Goal: Communication & Community: Participate in discussion

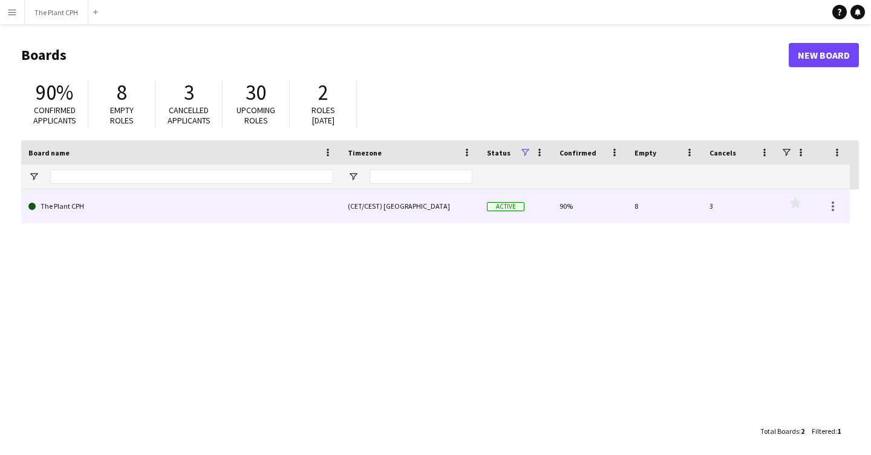
click at [105, 209] on link "The Plant CPH" at bounding box center [180, 206] width 305 height 34
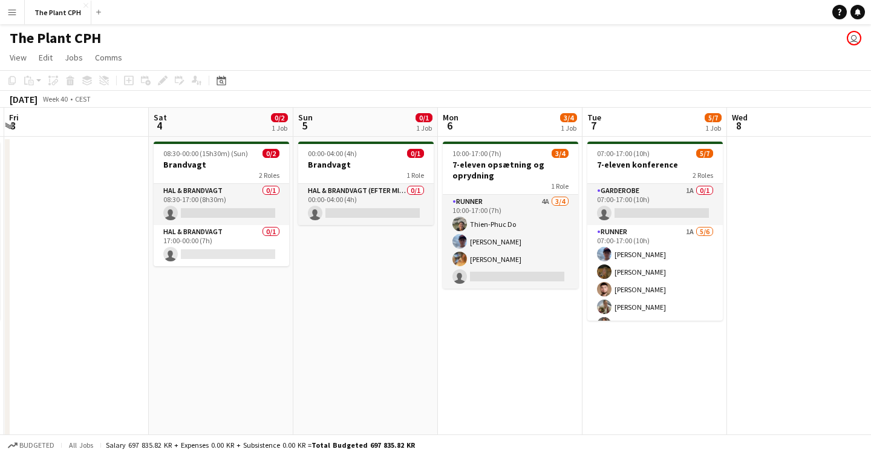
scroll to position [0, 575]
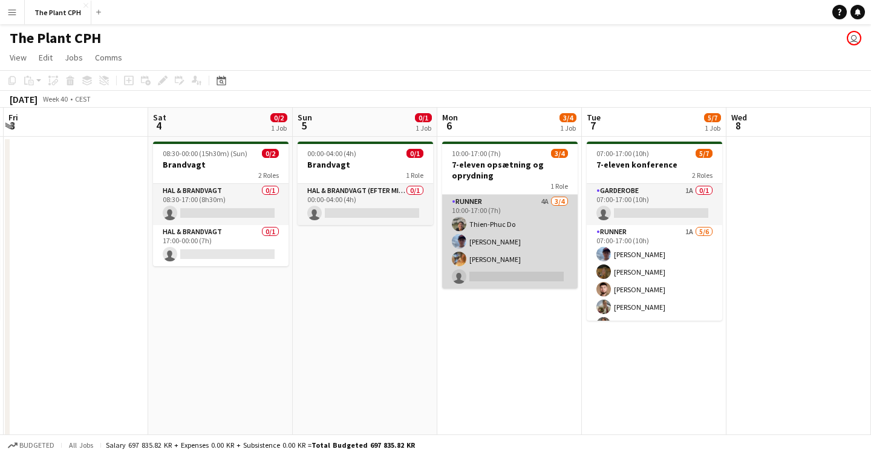
click at [462, 255] on app-user-avatar at bounding box center [459, 259] width 15 height 15
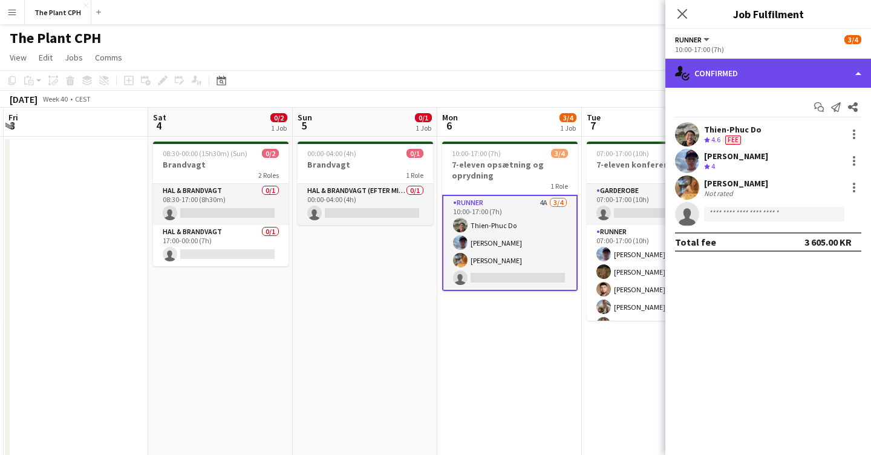
click at [801, 66] on div "single-neutral-actions-check-2 Confirmed" at bounding box center [769, 73] width 206 height 29
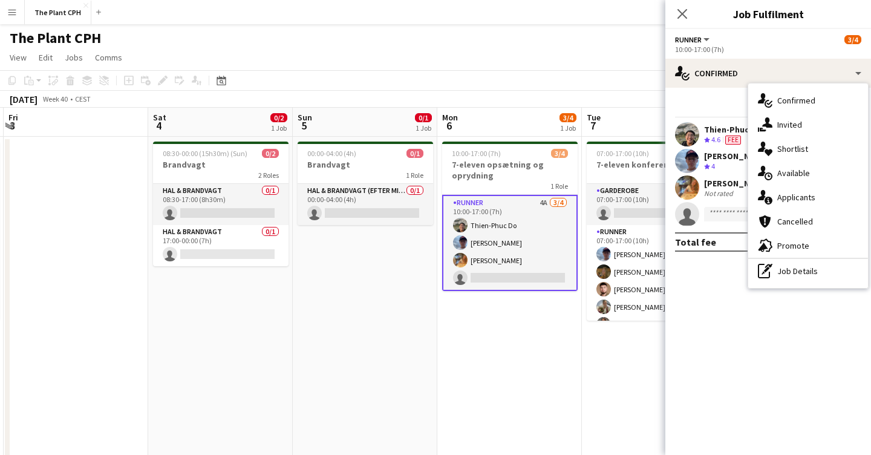
click at [286, 304] on app-date-cell "08:30-00:00 (15h30m) (Sun) 0/2 Brandvagt 2 Roles Hal & brandvagt 0/1 08:30-17:0…" at bounding box center [220, 309] width 145 height 344
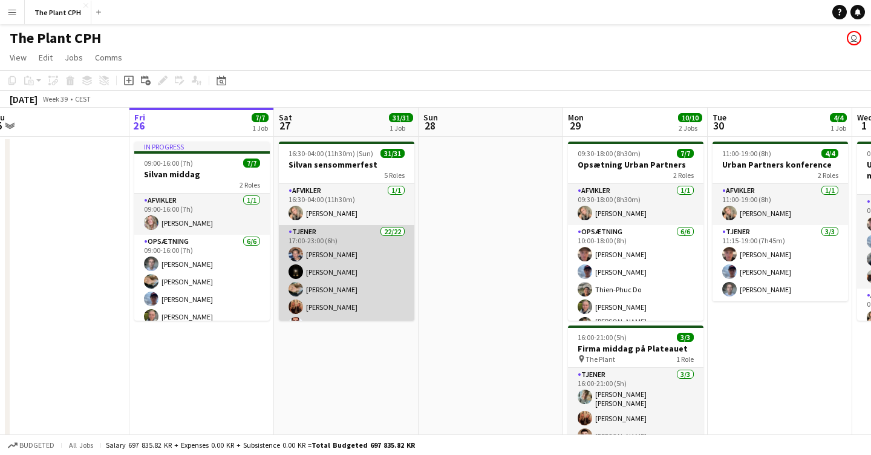
scroll to position [0, 303]
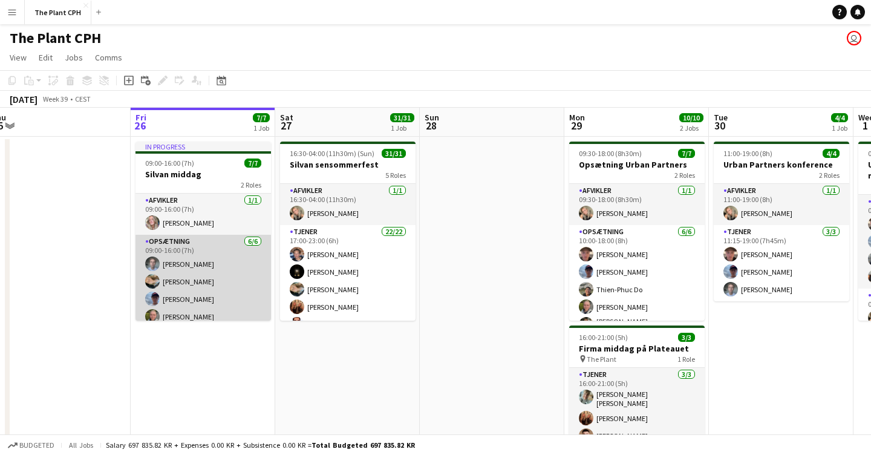
click at [241, 290] on app-card-role "Opsætning [DATE] 09:00-16:00 (7h) [PERSON_NAME] [PERSON_NAME] [PERSON_NAME] [PE…" at bounding box center [204, 299] width 136 height 129
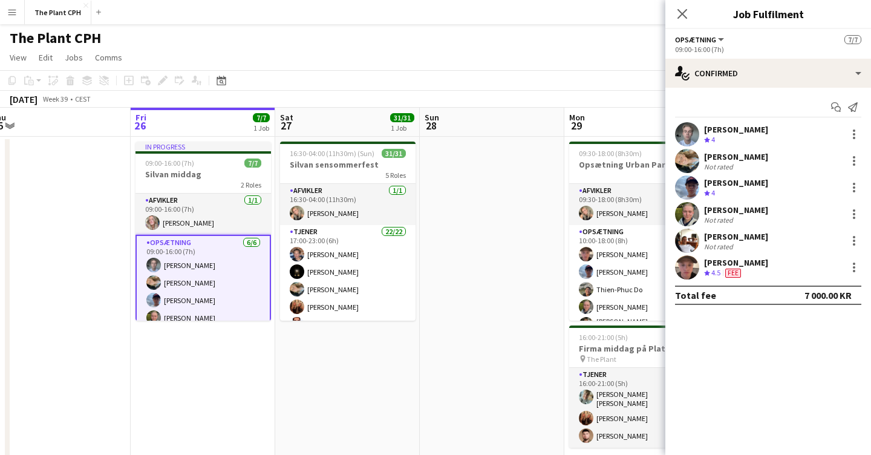
click at [689, 165] on app-user-avatar at bounding box center [687, 161] width 24 height 24
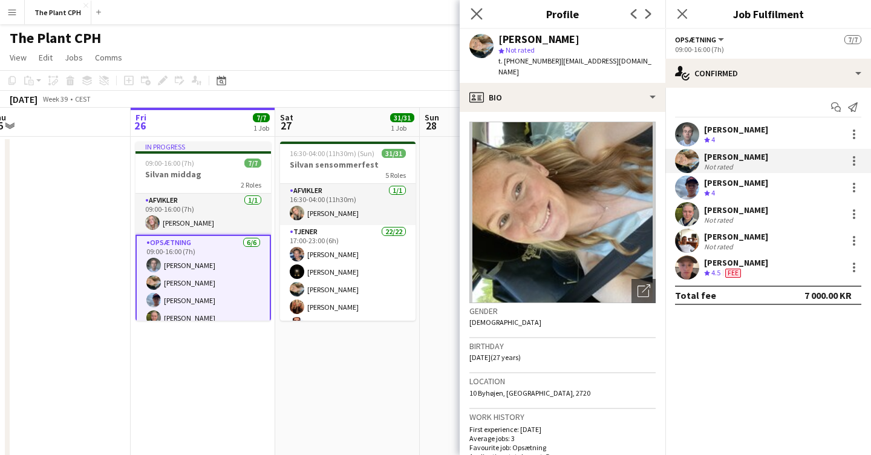
click at [483, 12] on app-icon "Close pop-in" at bounding box center [477, 14] width 18 height 18
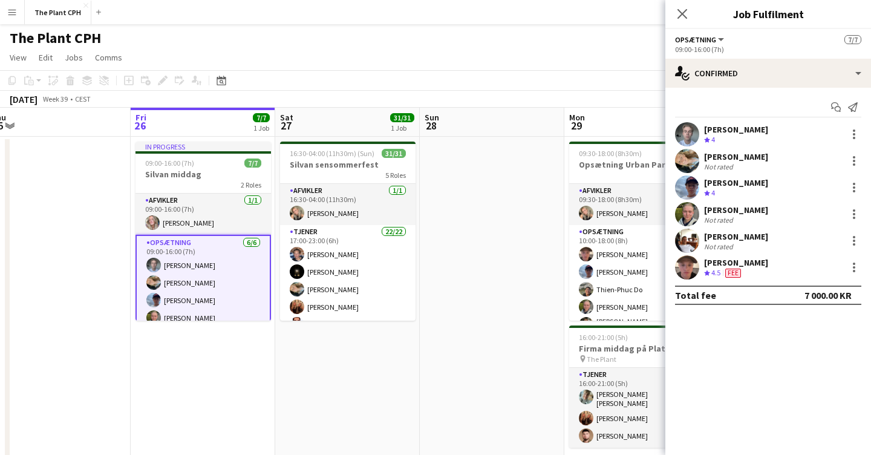
click at [440, 260] on app-date-cell at bounding box center [492, 309] width 145 height 344
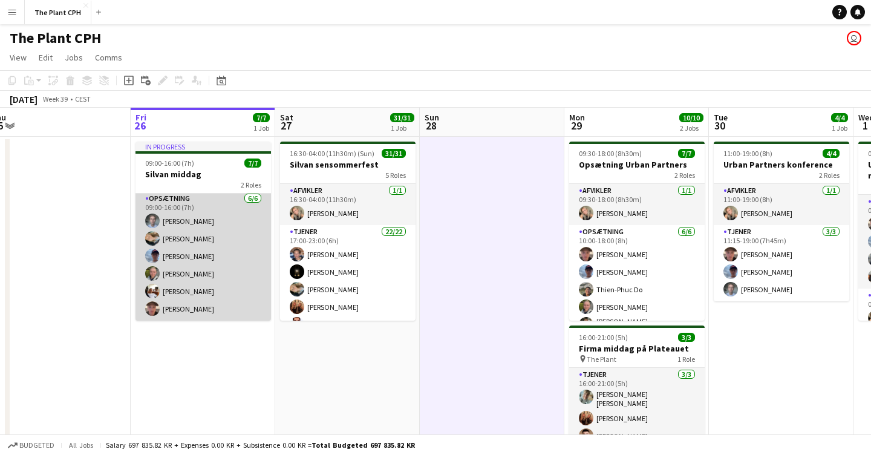
scroll to position [43, 0]
click at [216, 264] on app-card-role "Opsætning [DATE] 09:00-16:00 (7h) [PERSON_NAME] [PERSON_NAME] [PERSON_NAME] [PE…" at bounding box center [204, 256] width 136 height 129
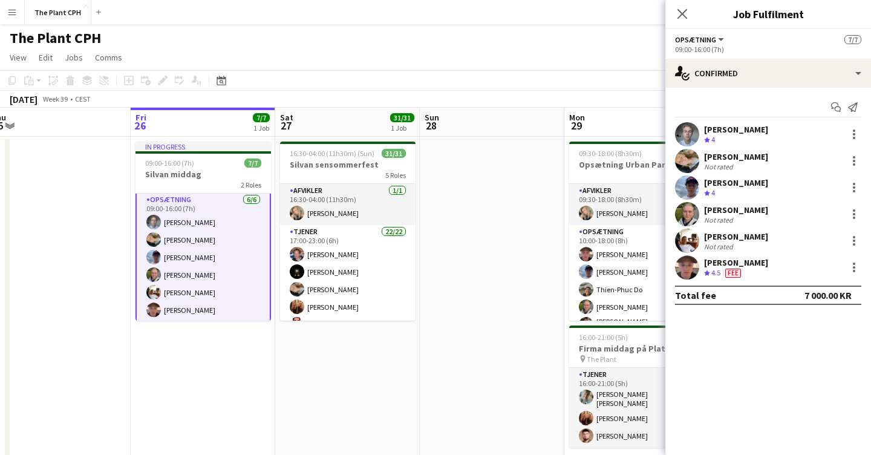
click at [684, 210] on app-user-avatar at bounding box center [687, 214] width 24 height 24
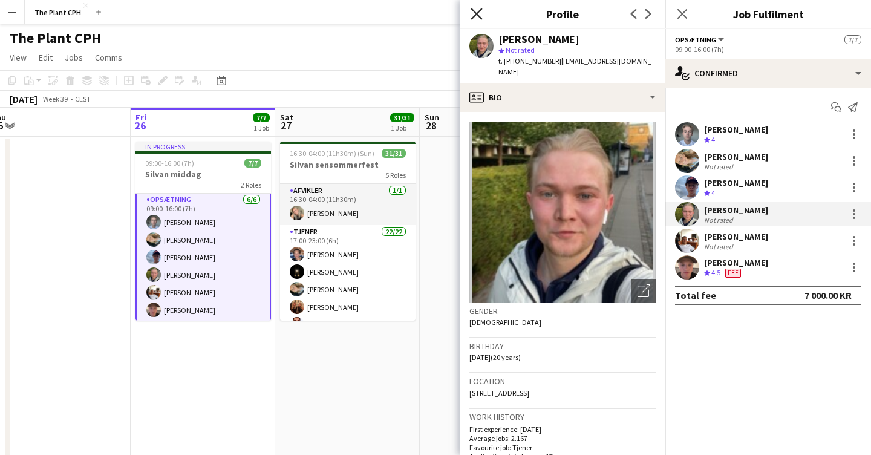
click at [476, 19] on icon "Close pop-in" at bounding box center [476, 13] width 11 height 11
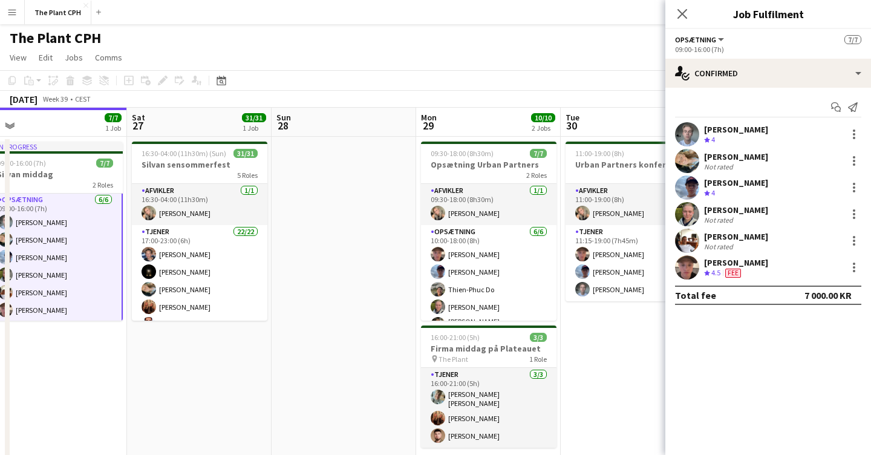
scroll to position [0, 455]
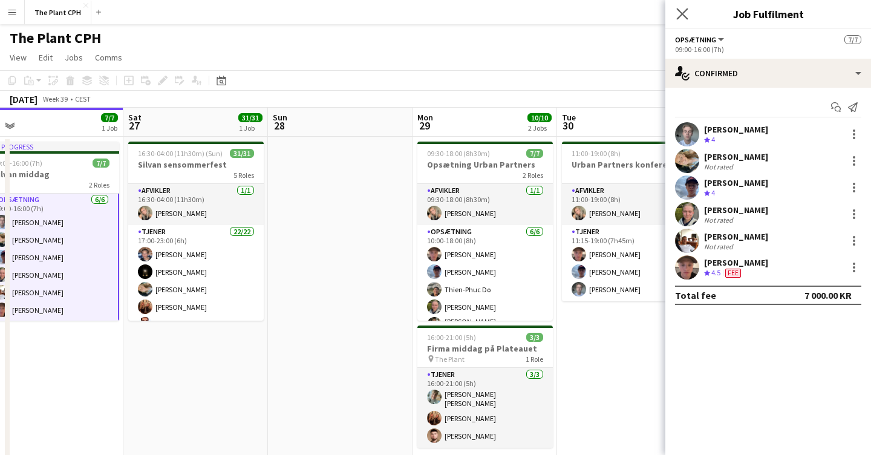
click at [679, 7] on app-icon "Close pop-in" at bounding box center [683, 14] width 18 height 18
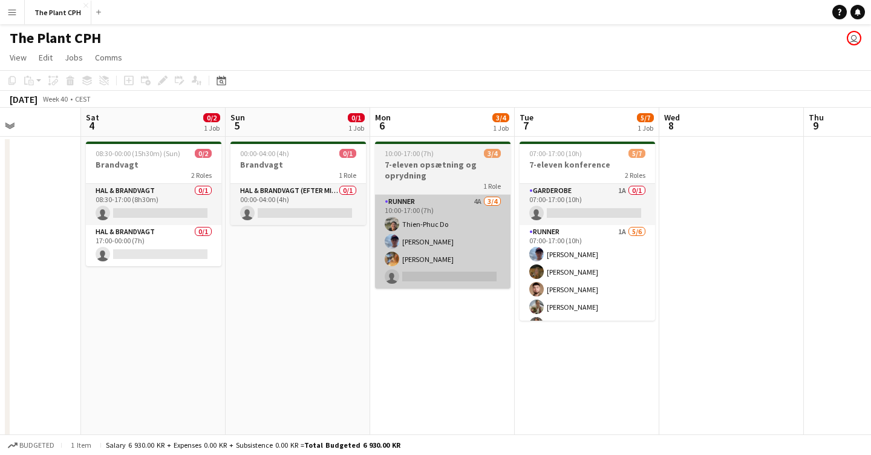
scroll to position [0, 355]
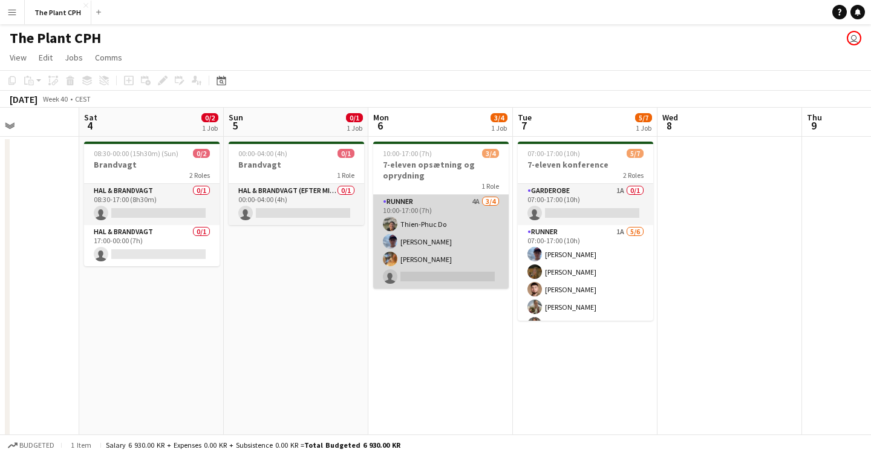
click at [445, 244] on app-card-role "Runner 4A [DATE] 10:00-17:00 (7h) [PERSON_NAME] Do [PERSON_NAME] [PERSON_NAME] …" at bounding box center [441, 242] width 136 height 94
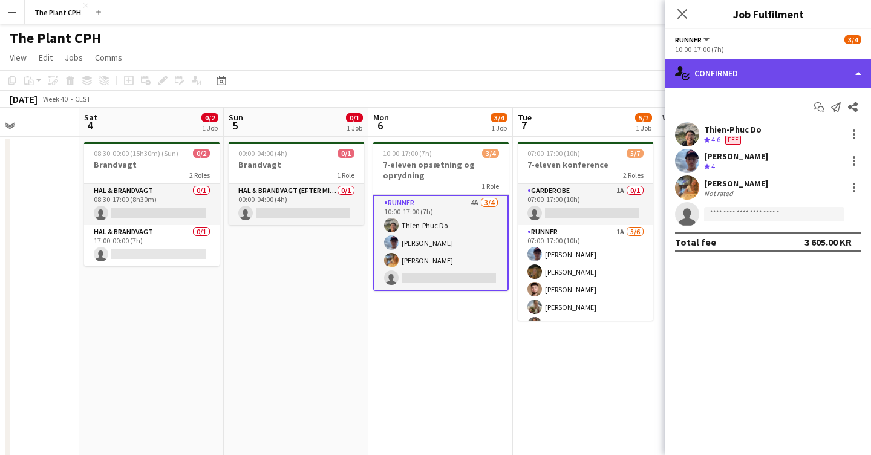
click at [730, 65] on div "single-neutral-actions-check-2 Confirmed" at bounding box center [769, 73] width 206 height 29
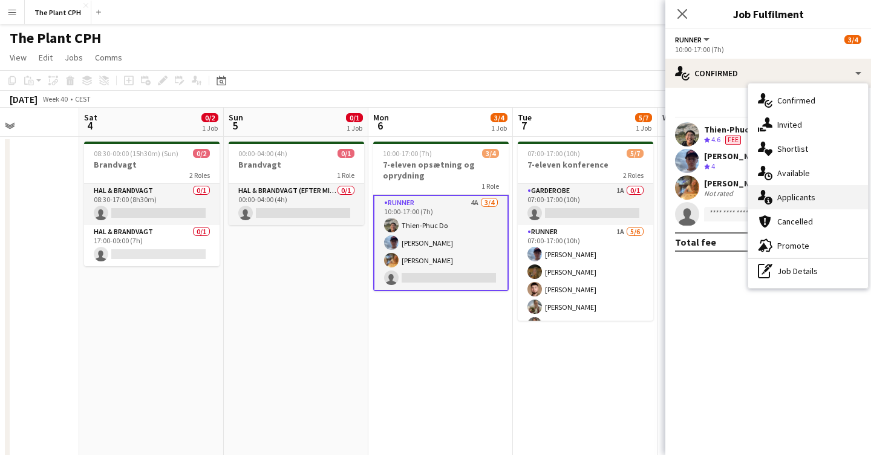
click at [789, 189] on div "single-neutral-actions-information Applicants" at bounding box center [809, 197] width 120 height 24
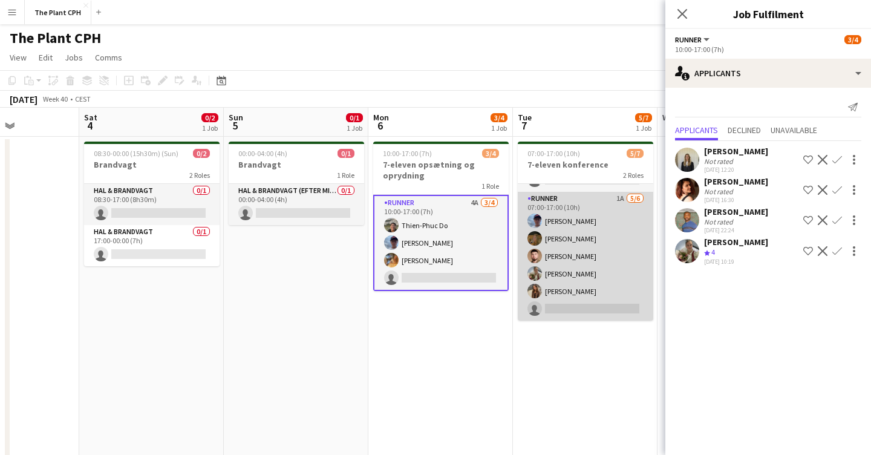
scroll to position [33, 0]
click at [605, 260] on app-card-role "Runner 1A [DATE] 07:00-17:00 (10h) [PERSON_NAME] [PERSON_NAME] [PERSON_NAME] [P…" at bounding box center [586, 256] width 136 height 129
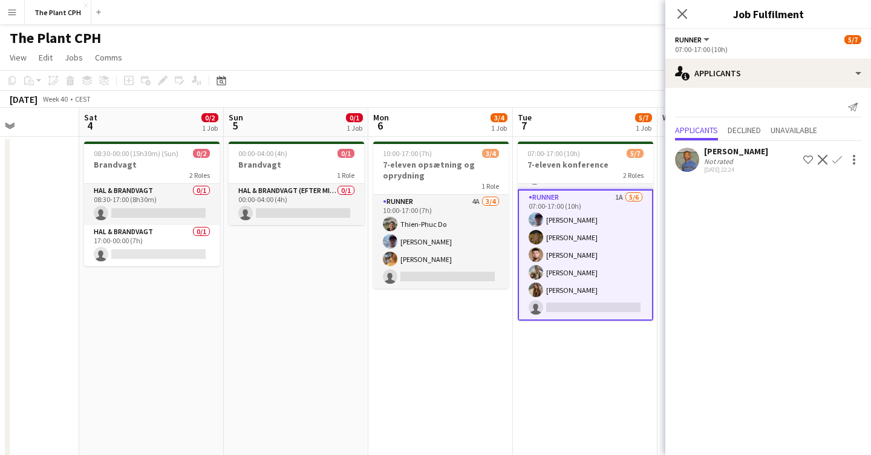
scroll to position [36, 0]
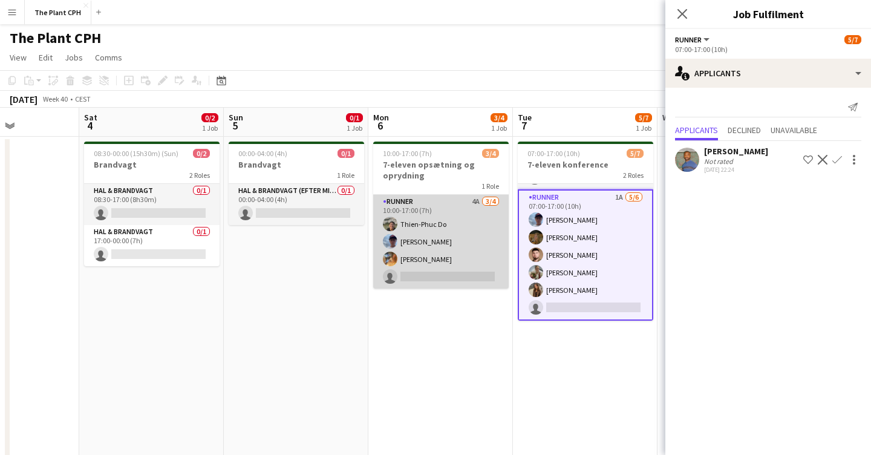
click at [458, 254] on app-card-role "Runner 4A [DATE] 10:00-17:00 (7h) [PERSON_NAME] Do [PERSON_NAME] [PERSON_NAME] …" at bounding box center [441, 242] width 136 height 94
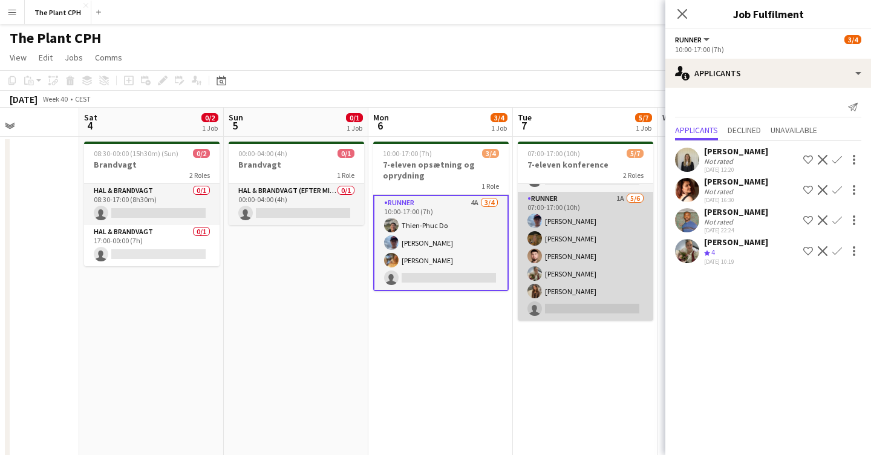
click at [547, 245] on app-card-role "Runner 1A [DATE] 07:00-17:00 (10h) [PERSON_NAME] [PERSON_NAME] [PERSON_NAME] [P…" at bounding box center [586, 256] width 136 height 129
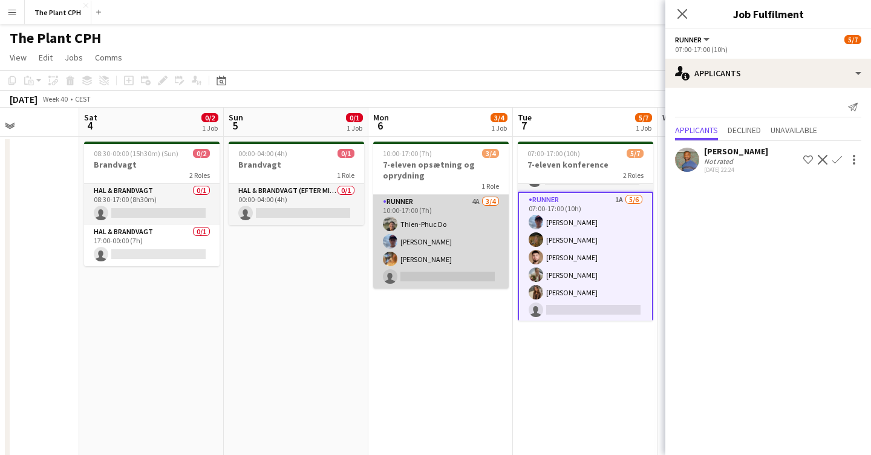
click at [412, 252] on app-card-role "Runner 4A [DATE] 10:00-17:00 (7h) [PERSON_NAME] Do [PERSON_NAME] [PERSON_NAME] …" at bounding box center [441, 242] width 136 height 94
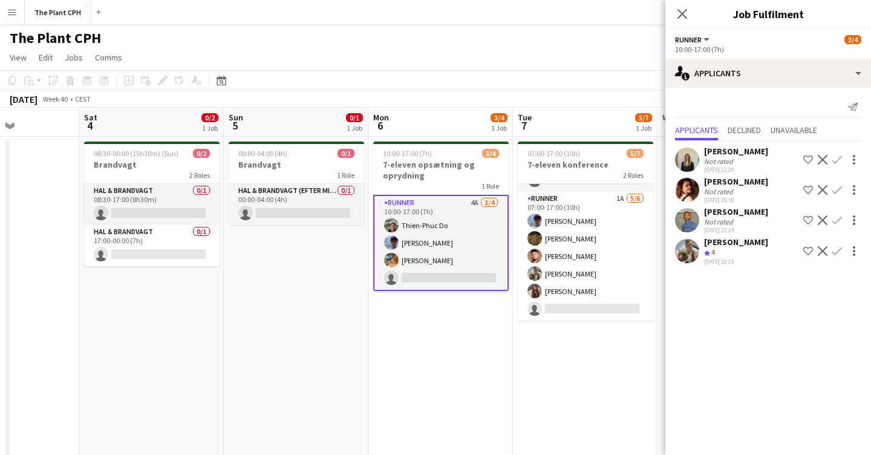
click at [690, 184] on app-user-avatar at bounding box center [687, 190] width 24 height 24
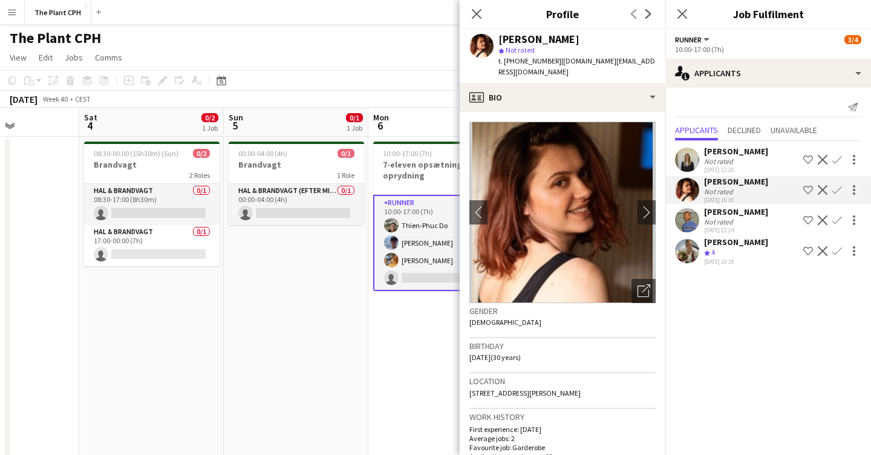
click at [689, 154] on app-user-avatar at bounding box center [687, 160] width 24 height 24
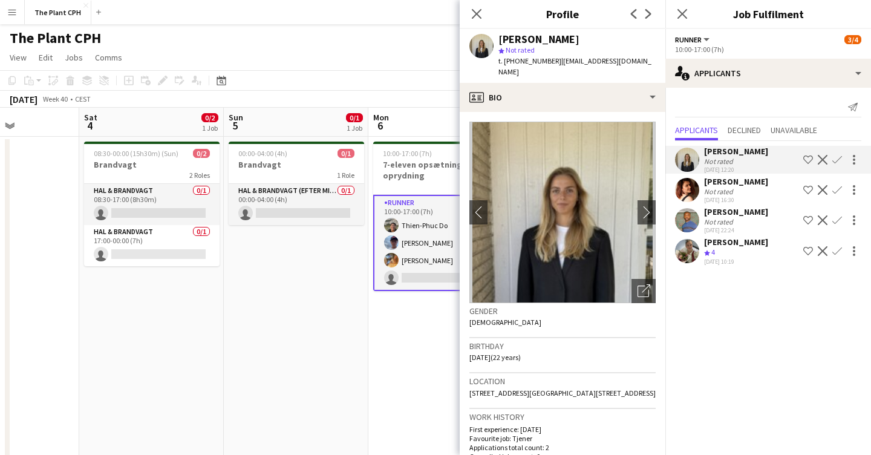
click at [693, 254] on app-user-avatar at bounding box center [687, 251] width 24 height 24
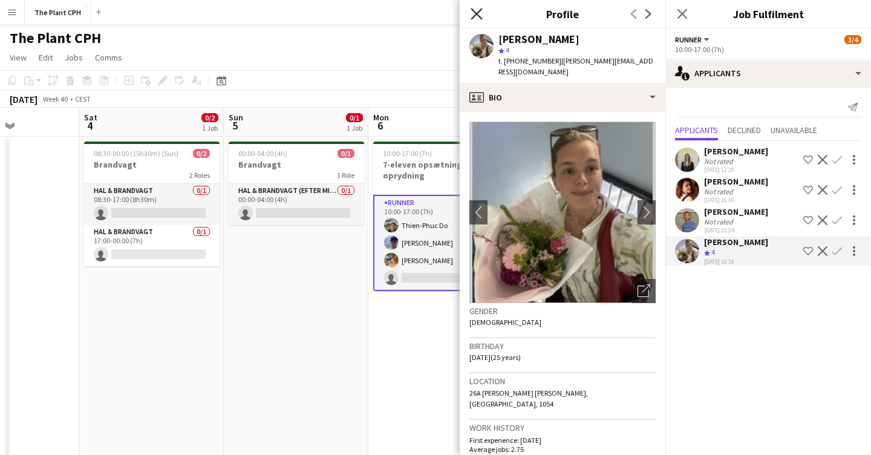
click at [480, 13] on icon "Close pop-in" at bounding box center [476, 13] width 11 height 11
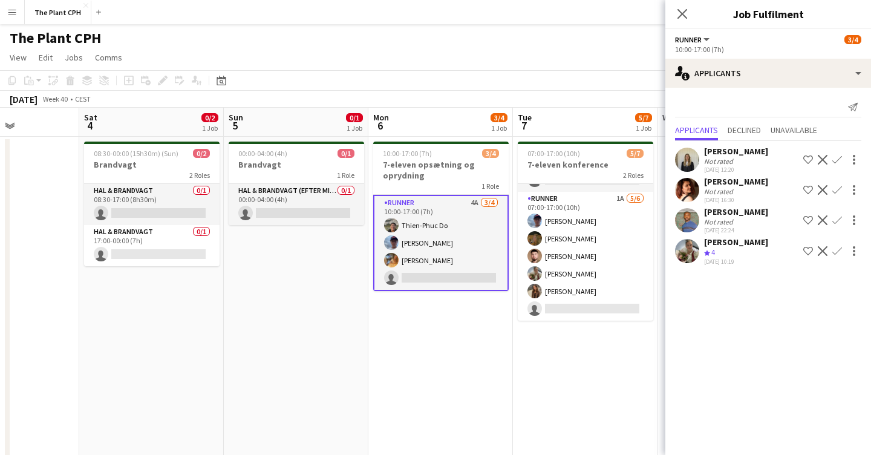
click at [433, 244] on app-card-role "Runner 4A [DATE] 10:00-17:00 (7h) [PERSON_NAME] Do [PERSON_NAME] [PERSON_NAME] …" at bounding box center [441, 243] width 136 height 96
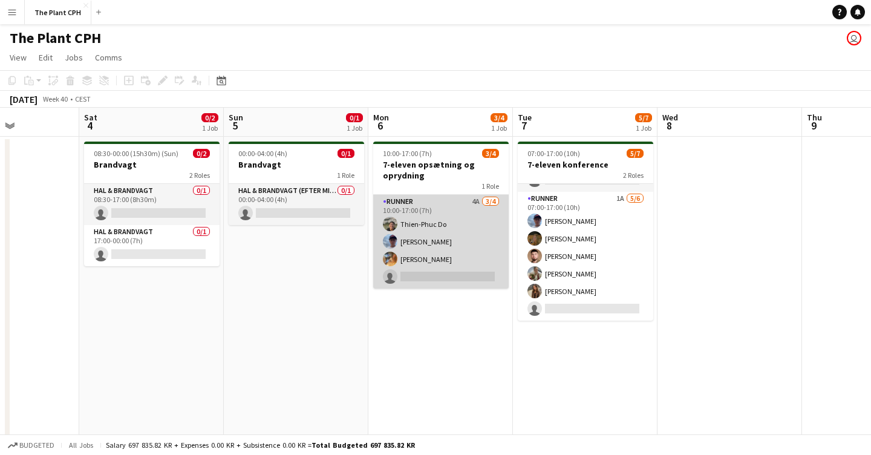
click at [433, 244] on app-card-role "Runner 4A [DATE] 10:00-17:00 (7h) [PERSON_NAME] Do [PERSON_NAME] [PERSON_NAME] …" at bounding box center [441, 242] width 136 height 94
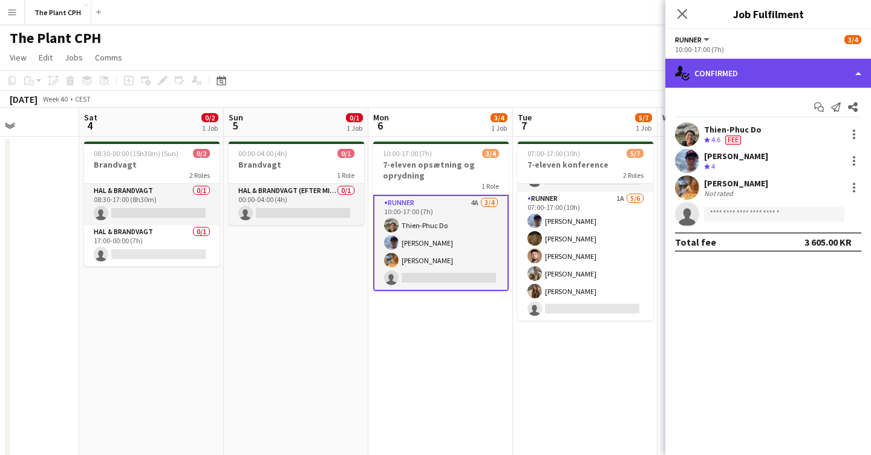
click at [738, 82] on div "single-neutral-actions-check-2 Confirmed" at bounding box center [769, 73] width 206 height 29
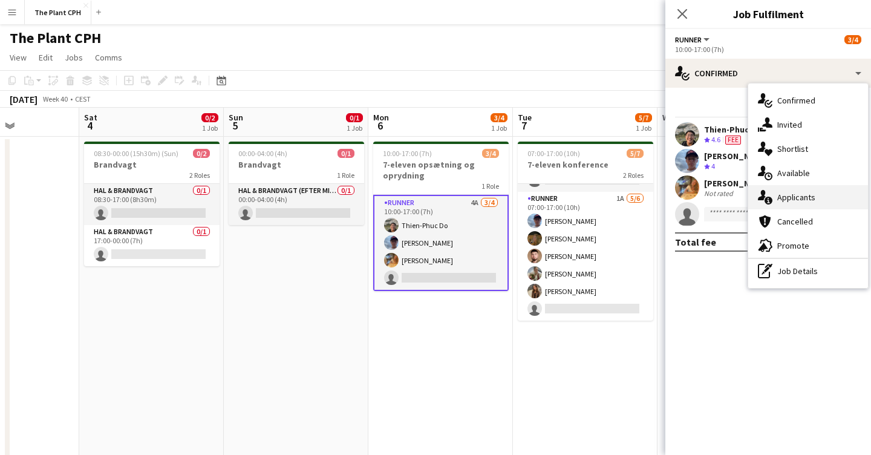
click at [799, 197] on span "Applicants" at bounding box center [797, 197] width 38 height 11
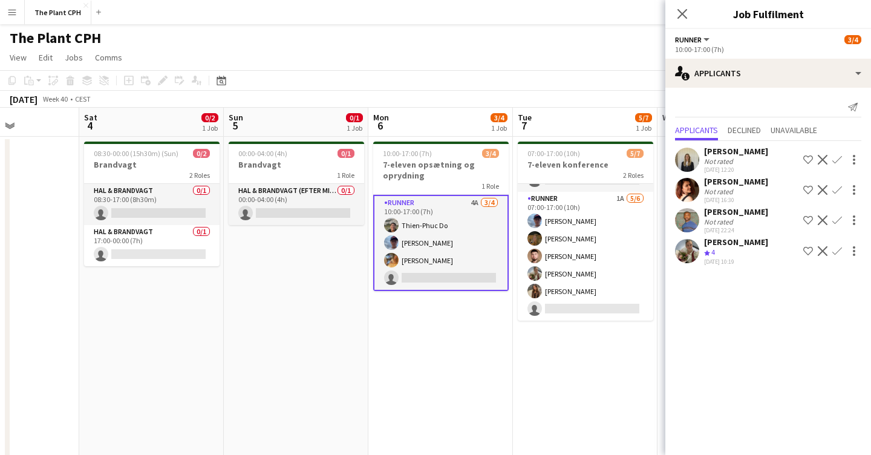
click at [840, 249] on app-icon "Confirm" at bounding box center [838, 251] width 10 height 10
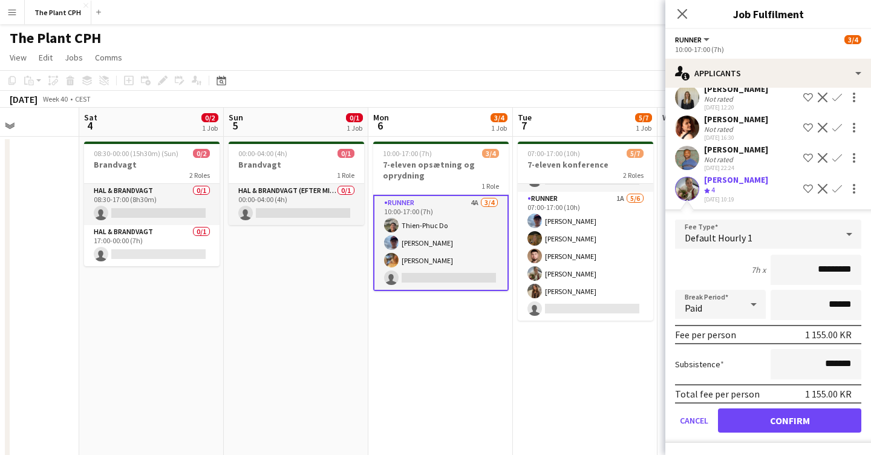
scroll to position [62, 0]
click at [789, 420] on button "Confirm" at bounding box center [789, 420] width 143 height 24
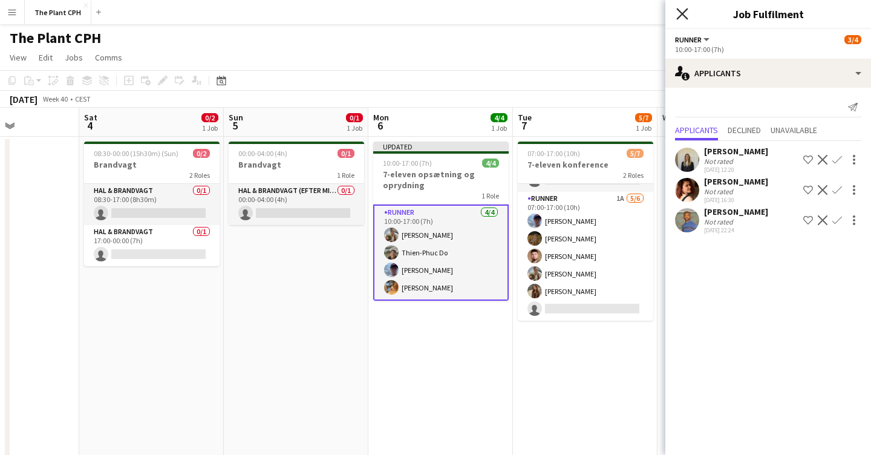
click at [680, 16] on icon at bounding box center [682, 13] width 11 height 11
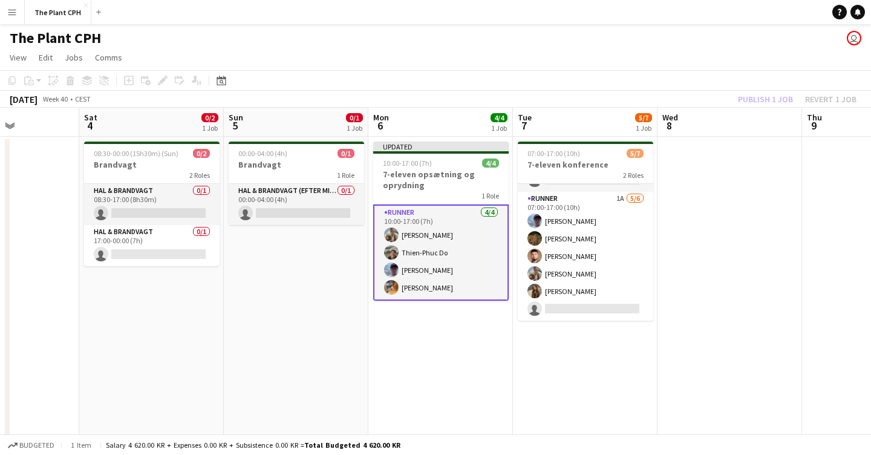
click at [761, 95] on div "Publish 1 job Revert 1 job" at bounding box center [798, 99] width 148 height 16
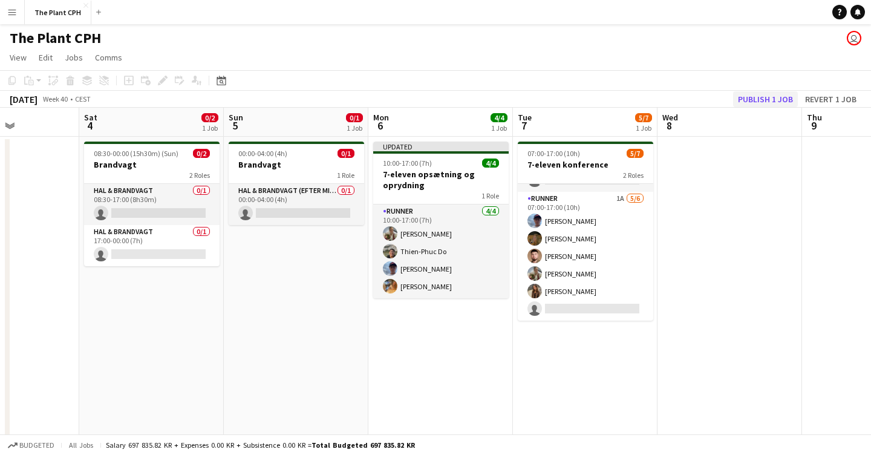
click at [767, 98] on button "Publish 1 job" at bounding box center [765, 99] width 65 height 16
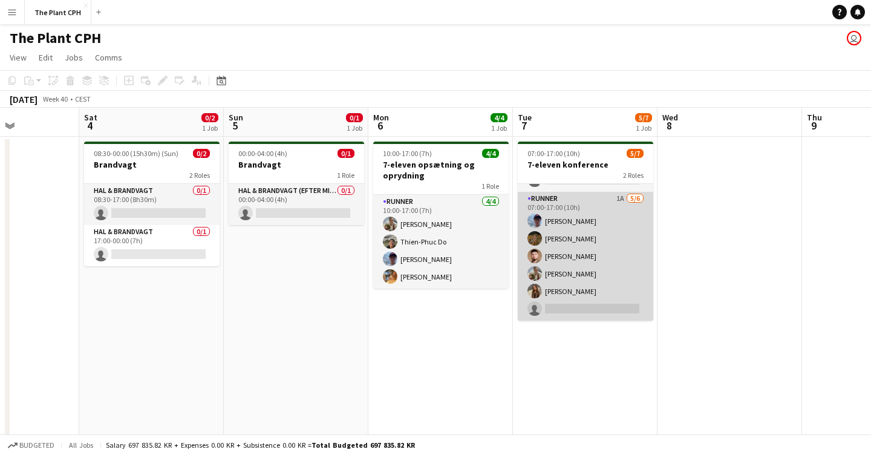
scroll to position [0, 365]
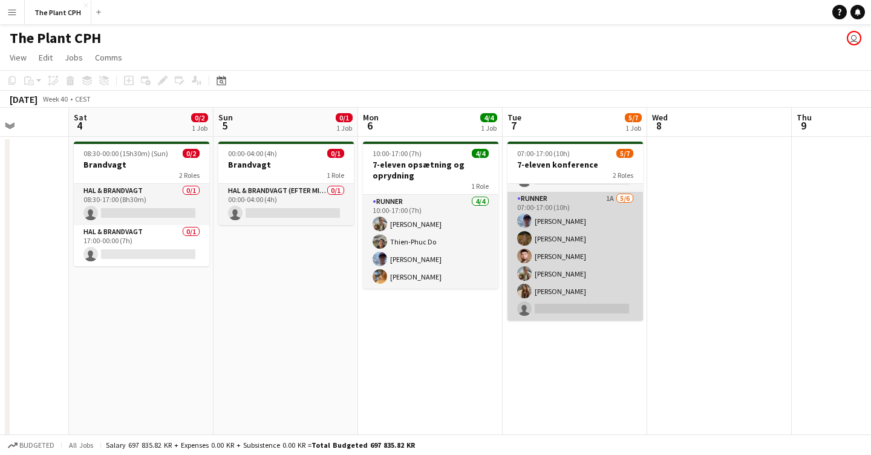
click at [551, 270] on app-card-role "Runner 1A [DATE] 07:00-17:00 (10h) [PERSON_NAME] [PERSON_NAME] [PERSON_NAME] [P…" at bounding box center [576, 256] width 136 height 129
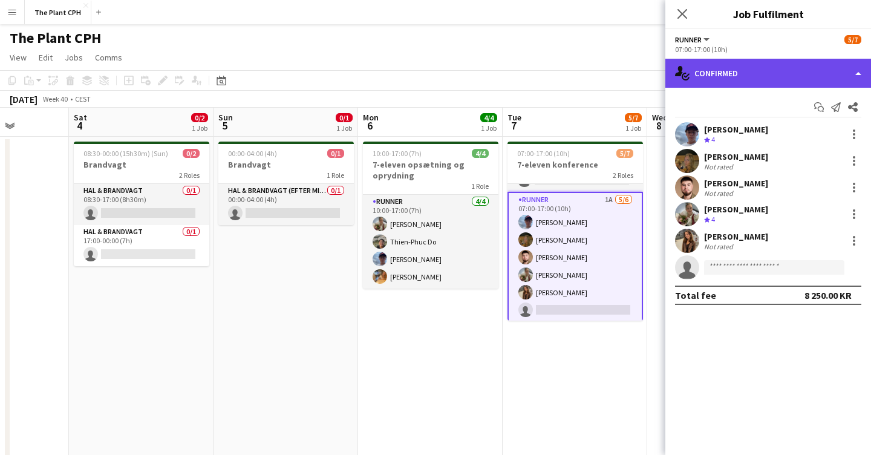
click at [757, 83] on div "single-neutral-actions-check-2 Confirmed" at bounding box center [769, 73] width 206 height 29
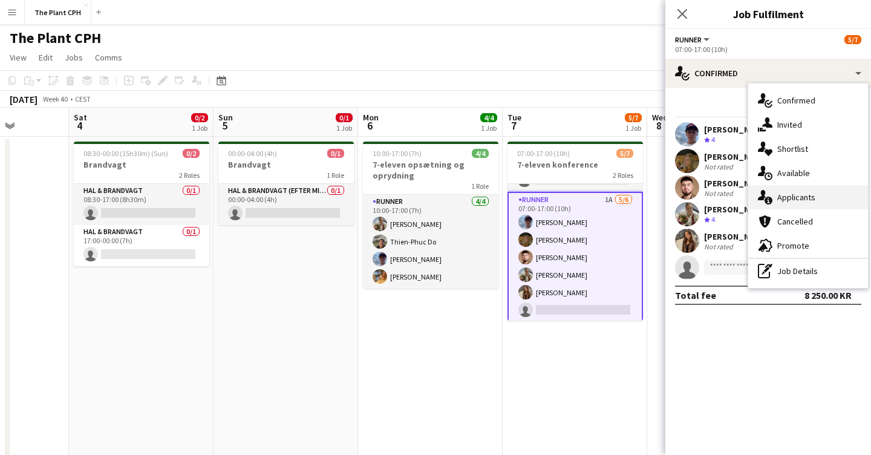
click at [795, 202] on span "Applicants" at bounding box center [797, 197] width 38 height 11
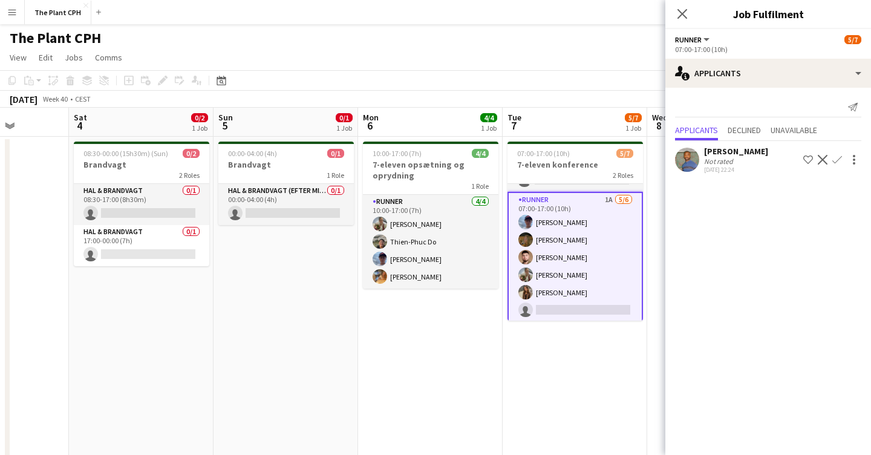
click at [697, 159] on app-user-avatar at bounding box center [687, 160] width 24 height 24
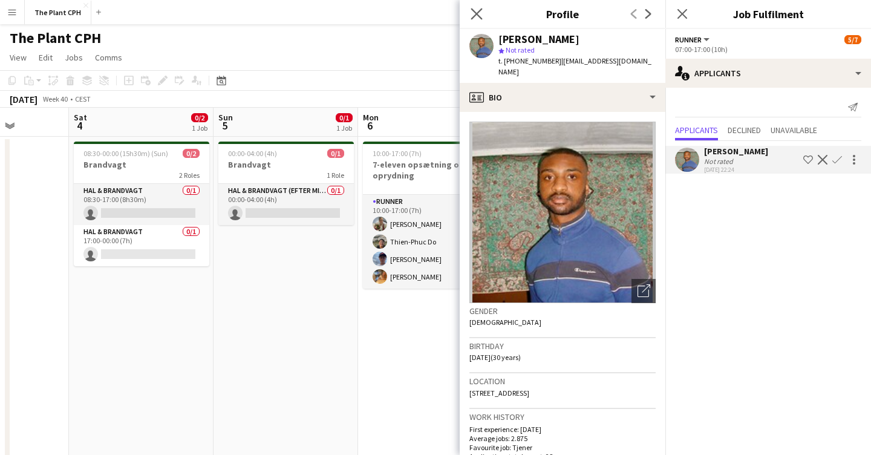
click at [470, 11] on app-icon "Close pop-in" at bounding box center [477, 14] width 18 height 18
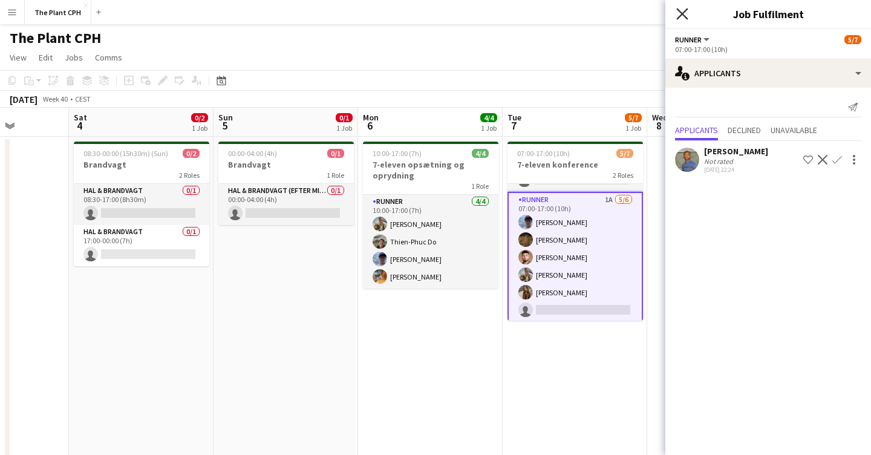
click at [678, 15] on icon "Close pop-in" at bounding box center [682, 13] width 11 height 11
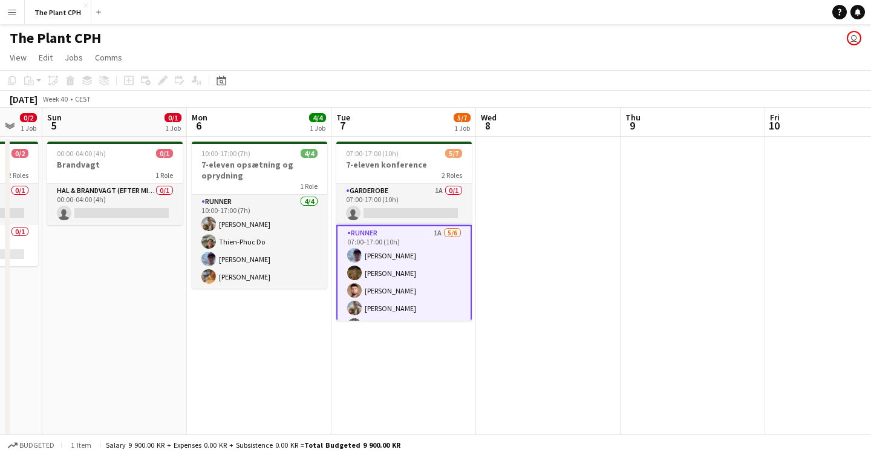
scroll to position [0, 378]
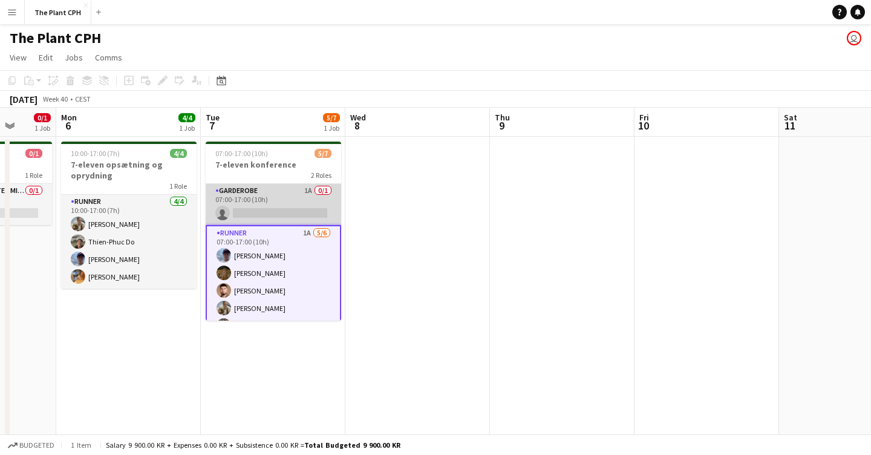
click at [271, 211] on app-card-role "Garderobe 1A 0/1 07:00-17:00 (10h) single-neutral-actions" at bounding box center [274, 204] width 136 height 41
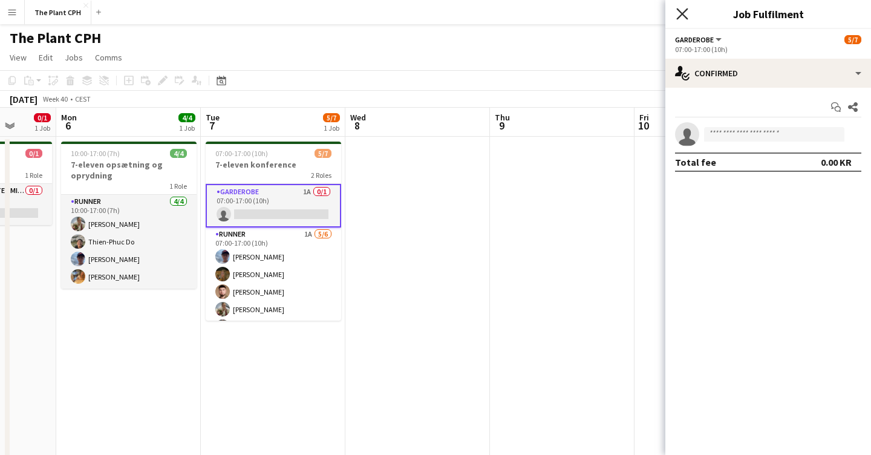
click at [678, 10] on icon at bounding box center [682, 13] width 11 height 11
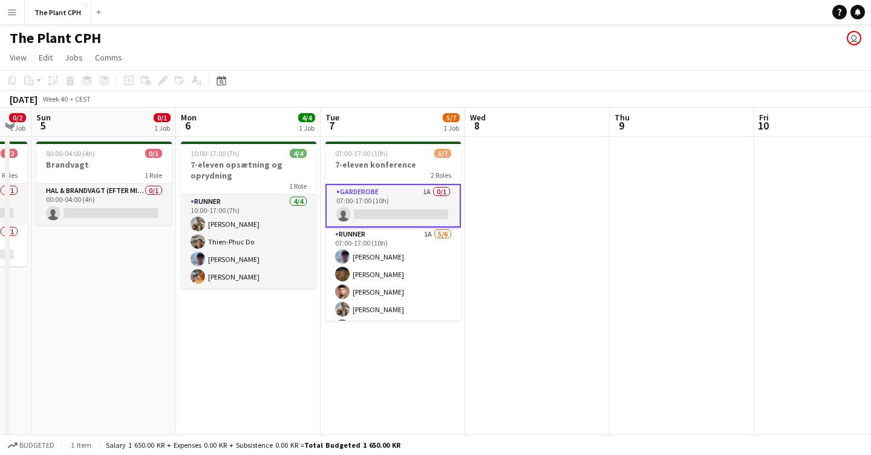
scroll to position [0, 257]
click at [21, 12] on button "Menu" at bounding box center [12, 12] width 24 height 24
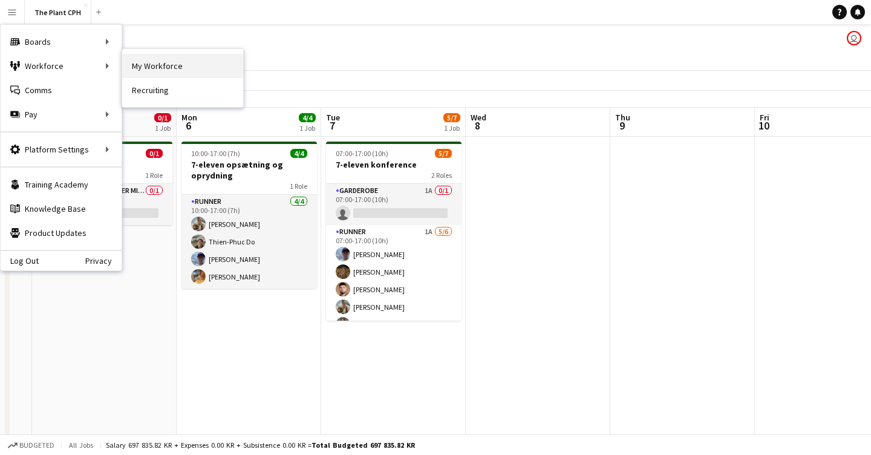
click at [186, 65] on link "My Workforce" at bounding box center [182, 66] width 121 height 24
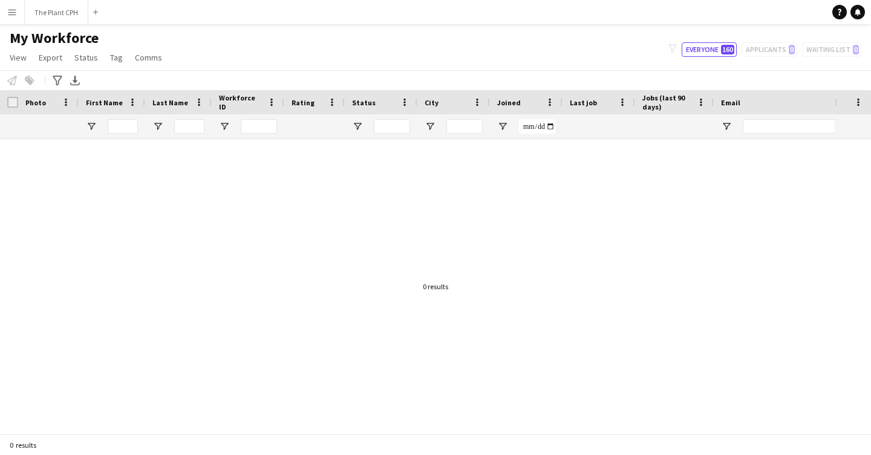
click at [778, 51] on div "filter-1 Everyone 160 Applicants 0 Waiting list 0" at bounding box center [765, 49] width 212 height 15
click at [13, 16] on app-icon "Menu" at bounding box center [12, 12] width 10 height 10
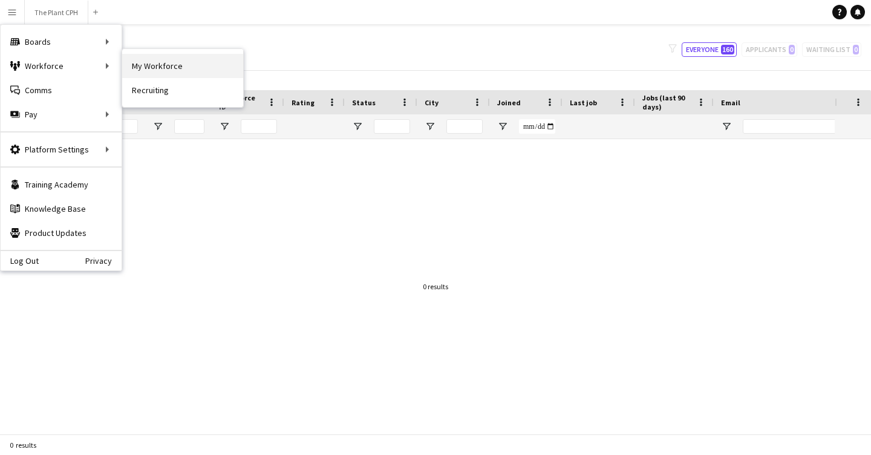
click at [168, 67] on link "My Workforce" at bounding box center [182, 66] width 121 height 24
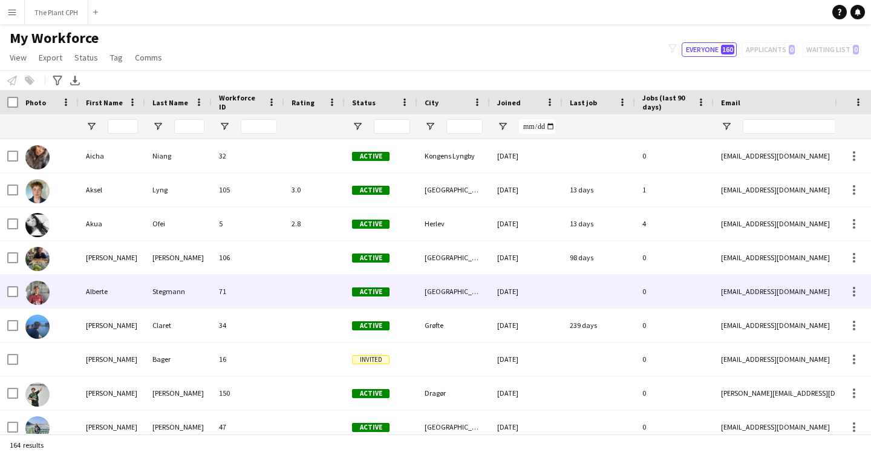
click at [42, 294] on img at bounding box center [37, 293] width 24 height 24
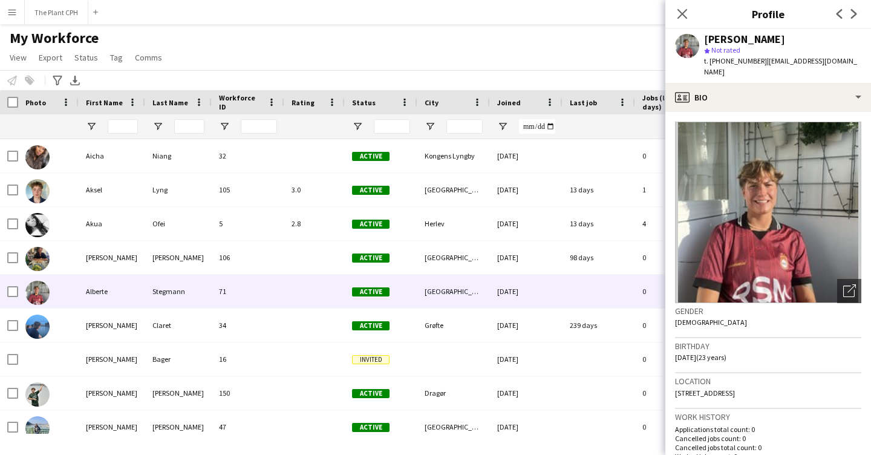
click at [669, 13] on div "Close pop-in" at bounding box center [683, 14] width 34 height 28
click at [677, 15] on icon "Close pop-in" at bounding box center [682, 13] width 11 height 11
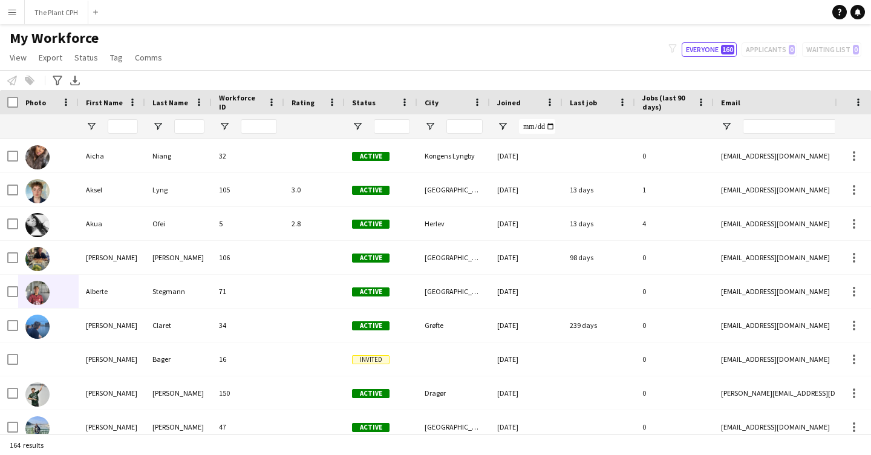
click at [21, 13] on button "Menu" at bounding box center [12, 12] width 24 height 24
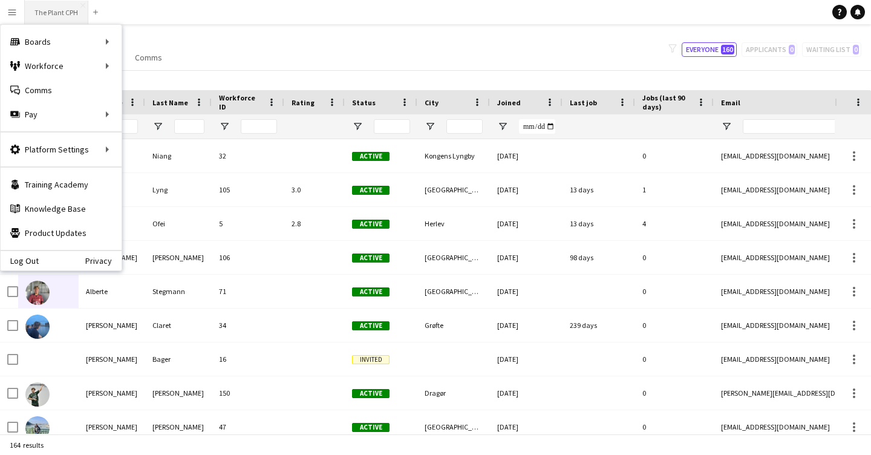
click at [82, 10] on button "The Plant CPH Close" at bounding box center [57, 13] width 64 height 24
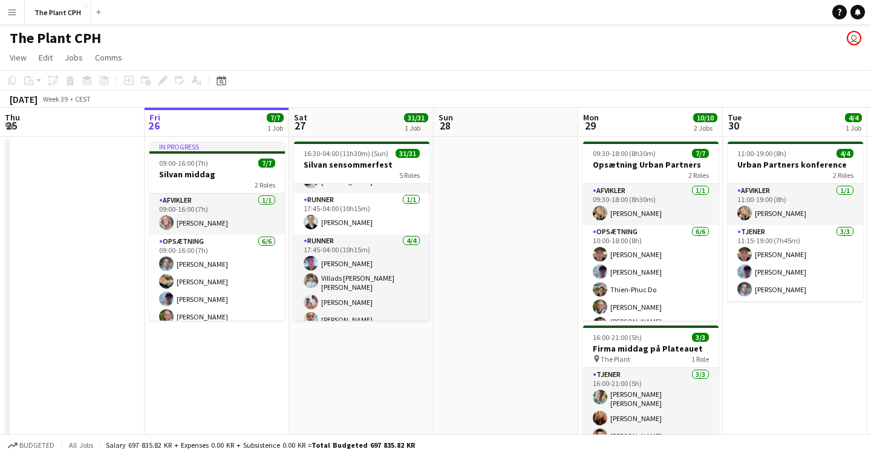
click at [15, 11] on app-icon "Menu" at bounding box center [12, 12] width 10 height 10
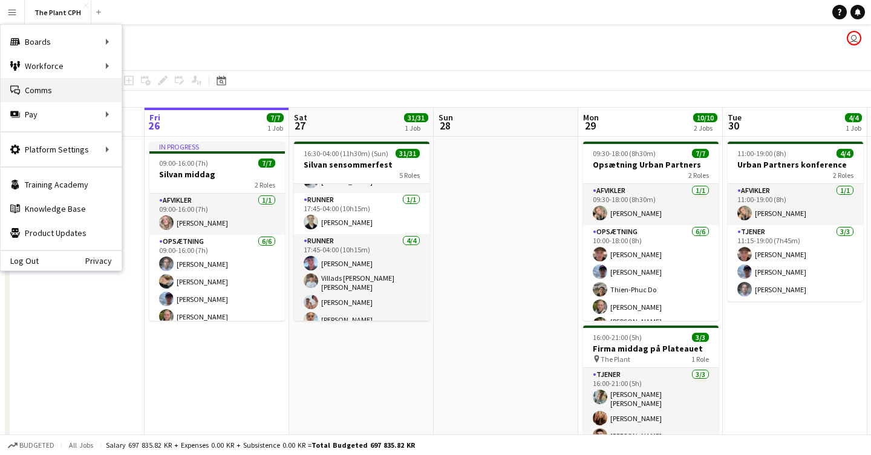
click at [38, 95] on link "Comms Comms" at bounding box center [61, 90] width 121 height 24
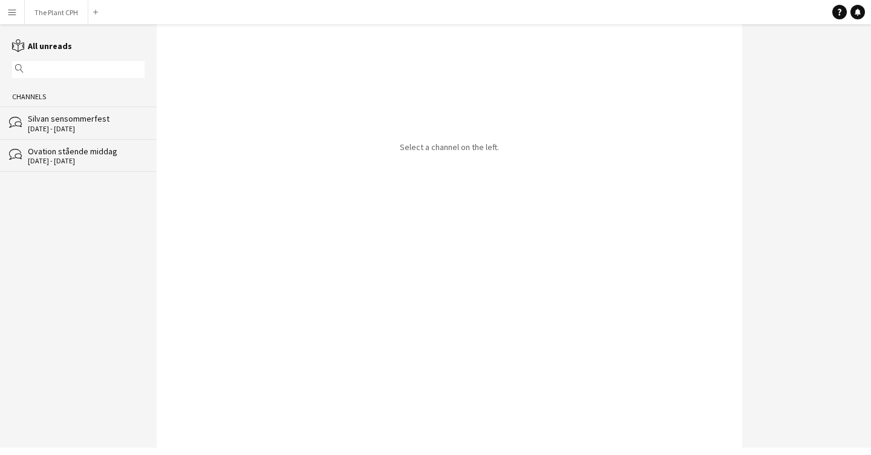
click at [80, 131] on div "[DATE] - [DATE]" at bounding box center [86, 129] width 117 height 8
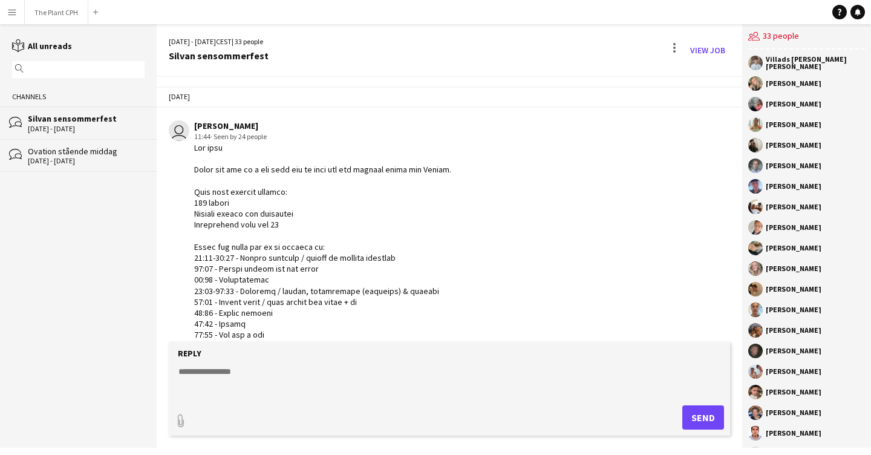
click at [249, 137] on span "· Seen by 24 people" at bounding box center [239, 136] width 56 height 9
click at [244, 138] on span "· Seen by 24 people" at bounding box center [239, 135] width 56 height 9
click at [244, 138] on span "· Seen by 24 people" at bounding box center [239, 136] width 56 height 9
